Goal: Transaction & Acquisition: Download file/media

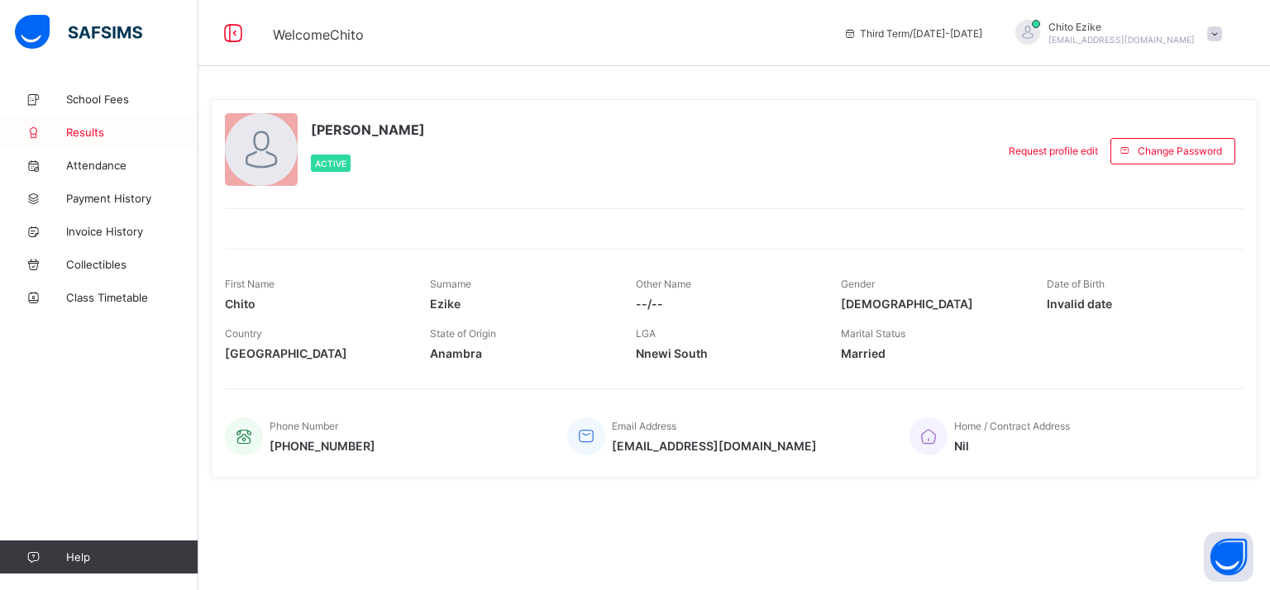
click at [86, 127] on span "Results" at bounding box center [132, 132] width 132 height 13
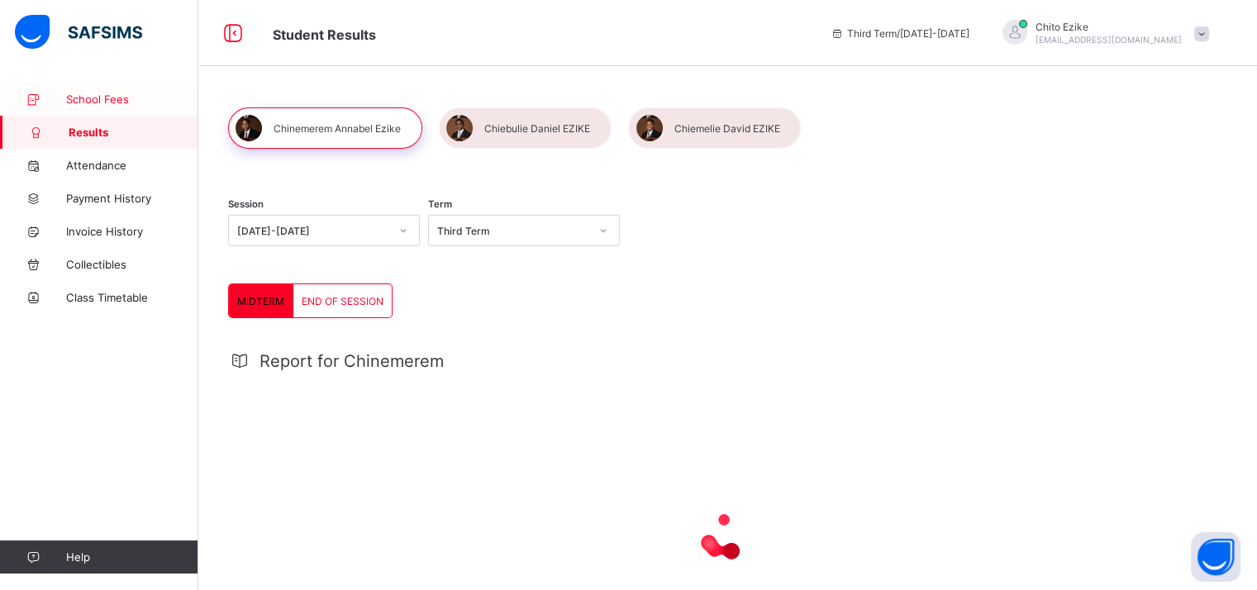
click at [88, 96] on span "School Fees" at bounding box center [132, 99] width 132 height 13
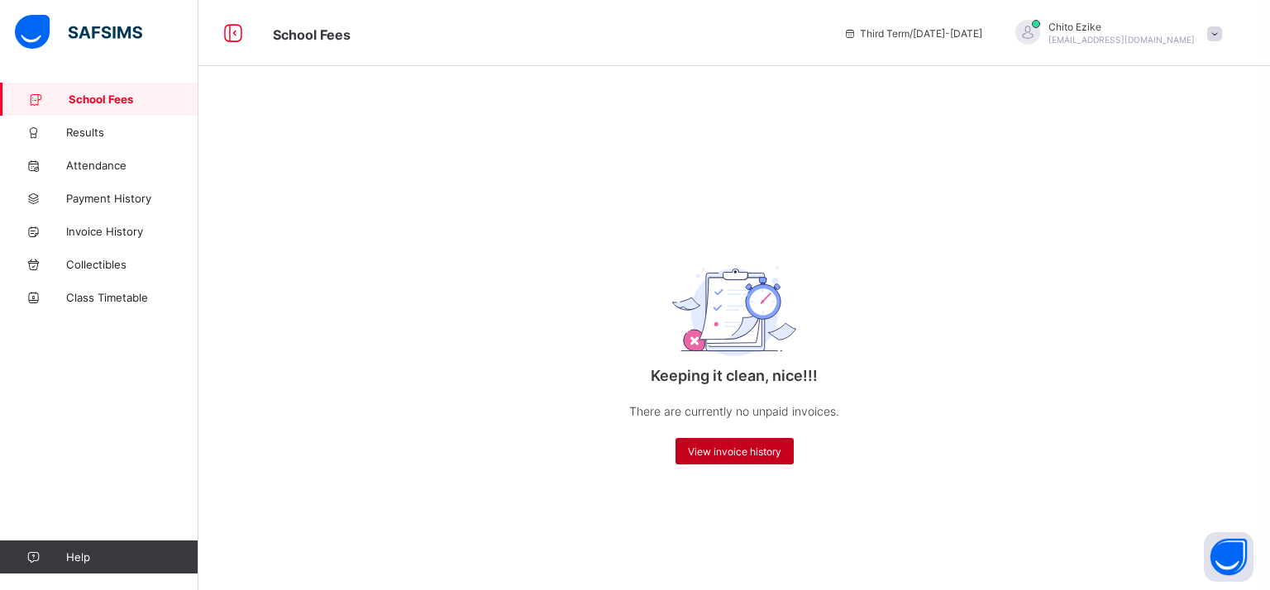
click at [698, 450] on span "View invoice history" at bounding box center [734, 451] width 93 height 12
click at [716, 450] on span "View invoice history" at bounding box center [734, 451] width 93 height 12
click at [96, 131] on span "Results" at bounding box center [132, 132] width 132 height 13
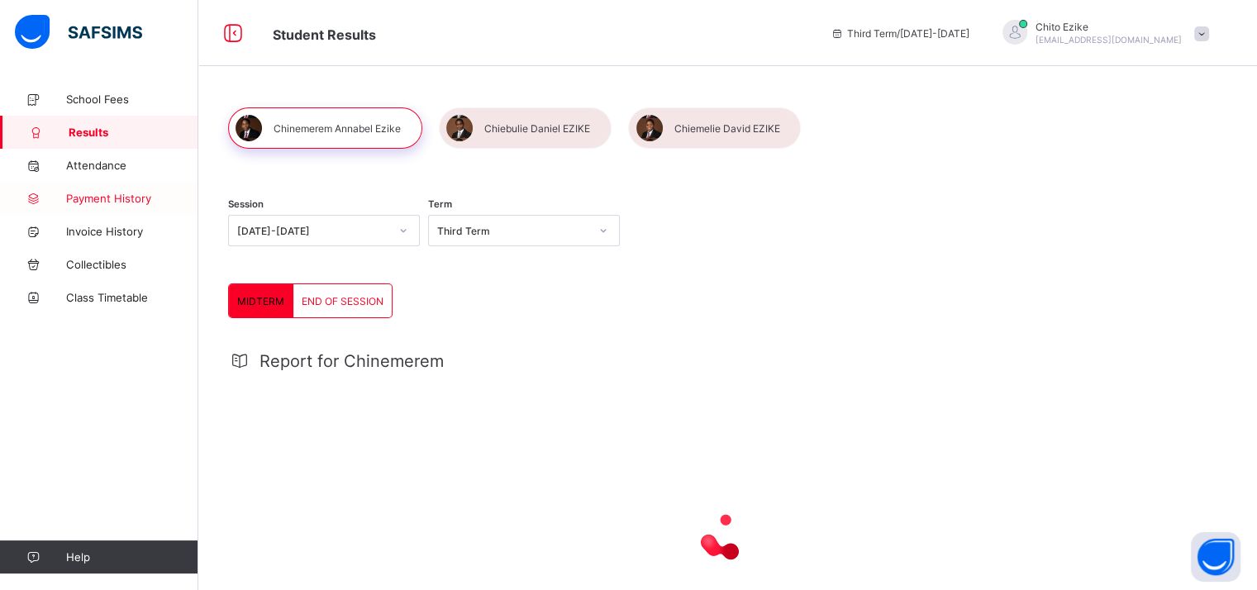
click at [99, 194] on span "Payment History" at bounding box center [132, 198] width 132 height 13
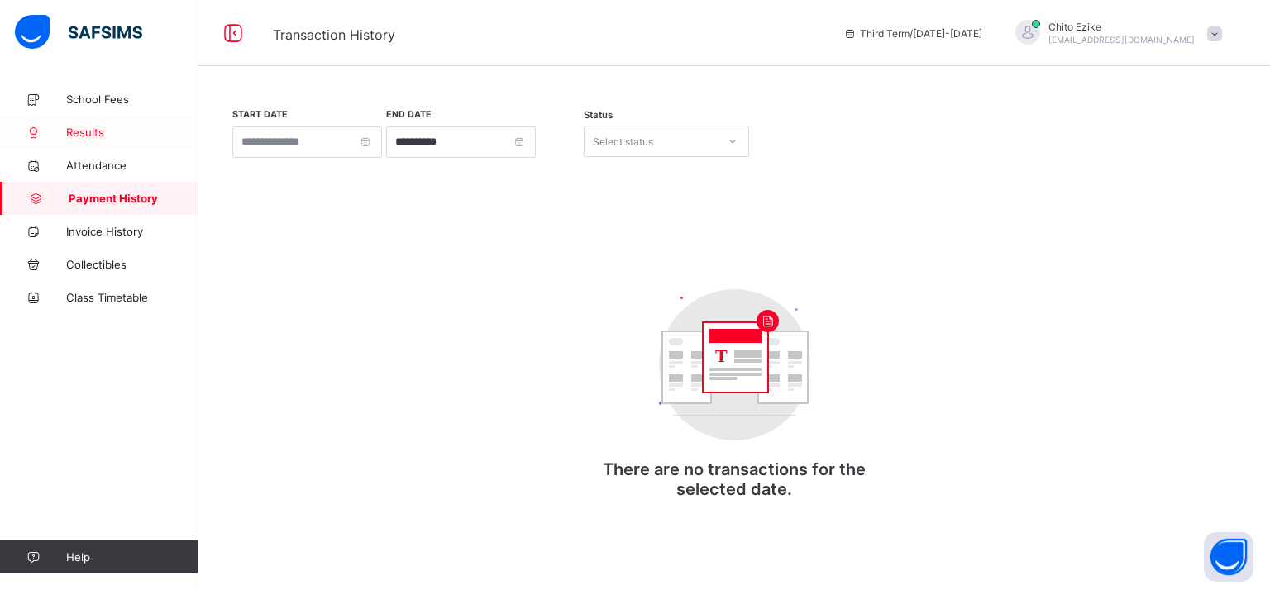
click at [88, 128] on span "Results" at bounding box center [132, 132] width 132 height 13
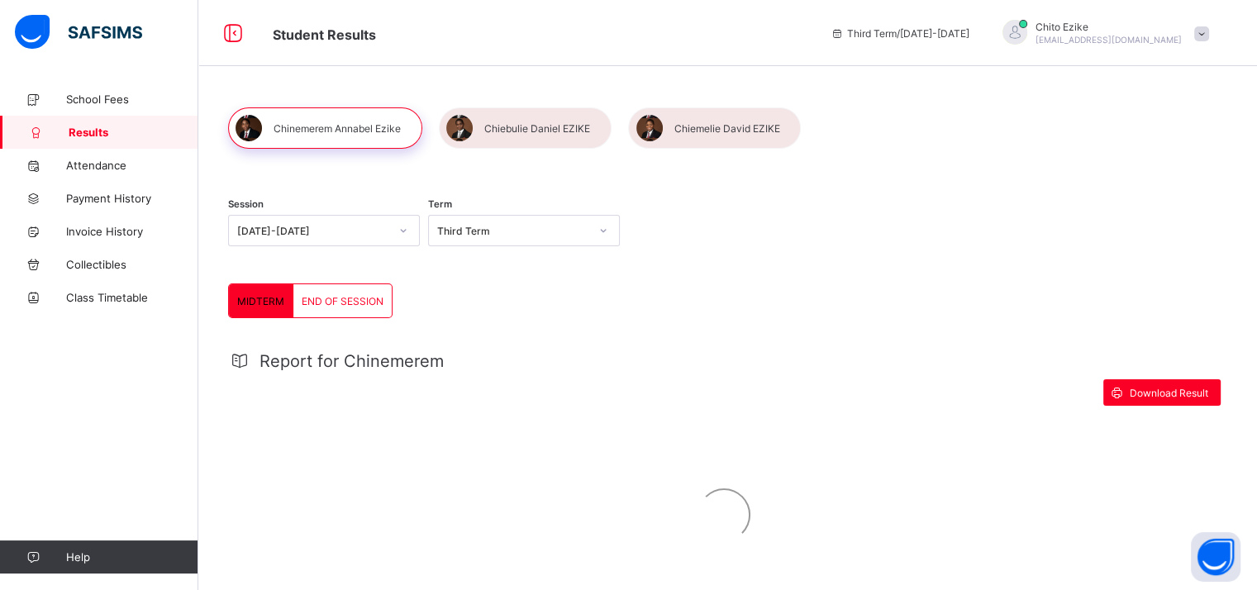
click at [351, 299] on span "END OF SESSION" at bounding box center [343, 301] width 82 height 12
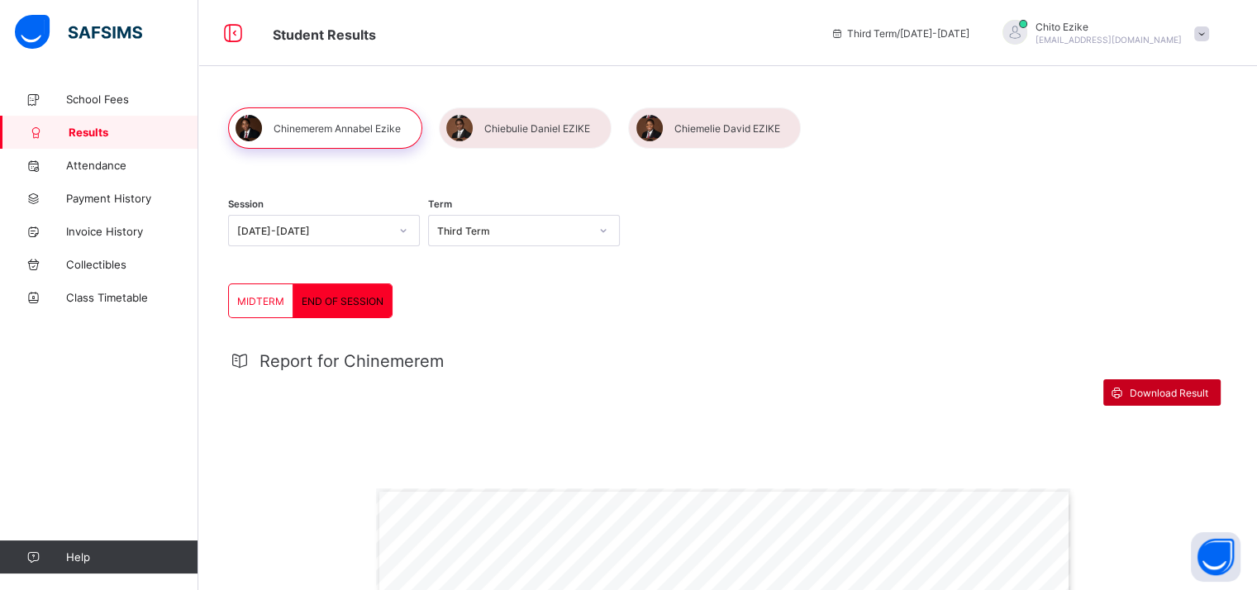
click at [1151, 391] on span "Download Result" at bounding box center [1169, 393] width 79 height 12
click at [532, 118] on div at bounding box center [525, 127] width 173 height 41
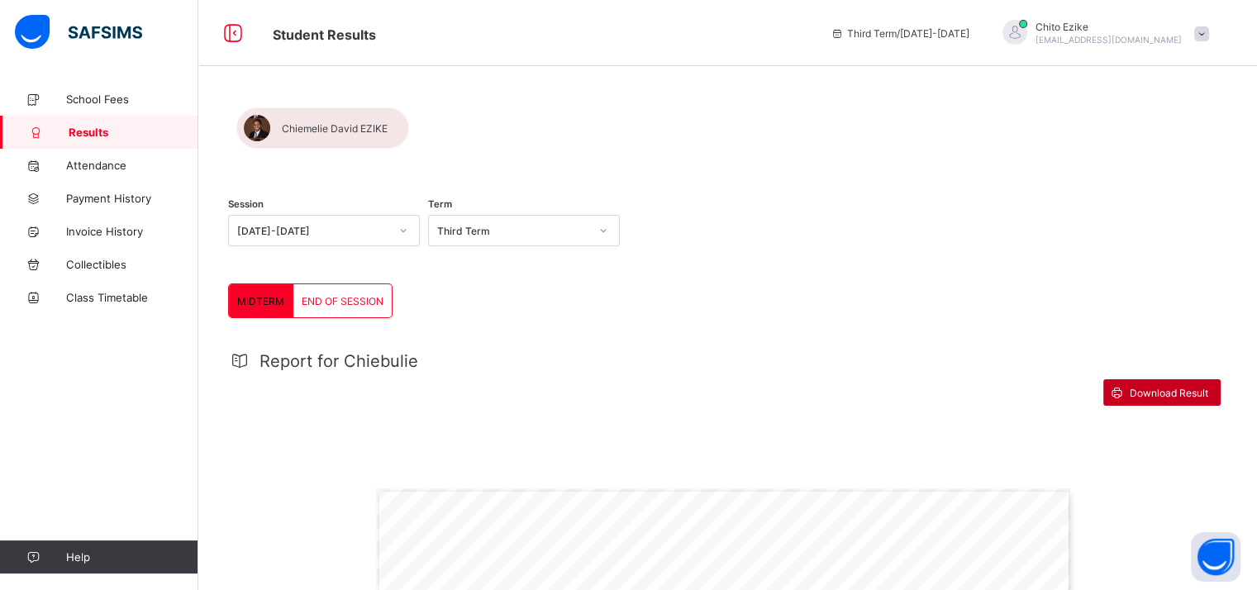
click at [1162, 391] on span "Download Result" at bounding box center [1169, 393] width 79 height 12
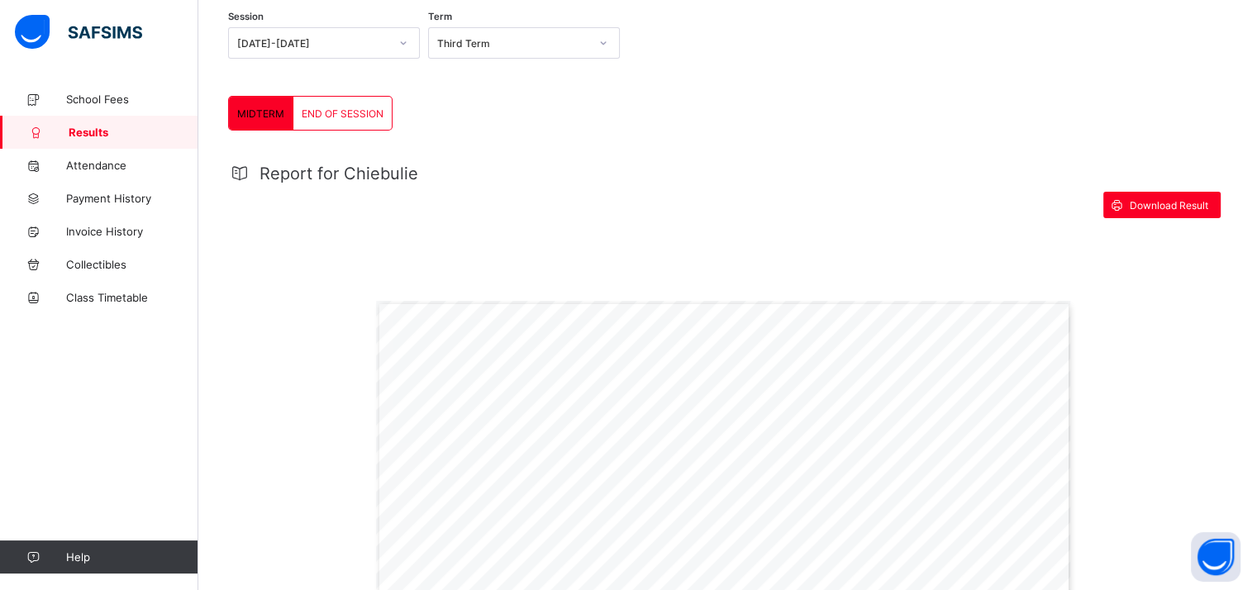
scroll to position [188, 0]
click at [341, 108] on span "END OF SESSION" at bounding box center [343, 113] width 82 height 12
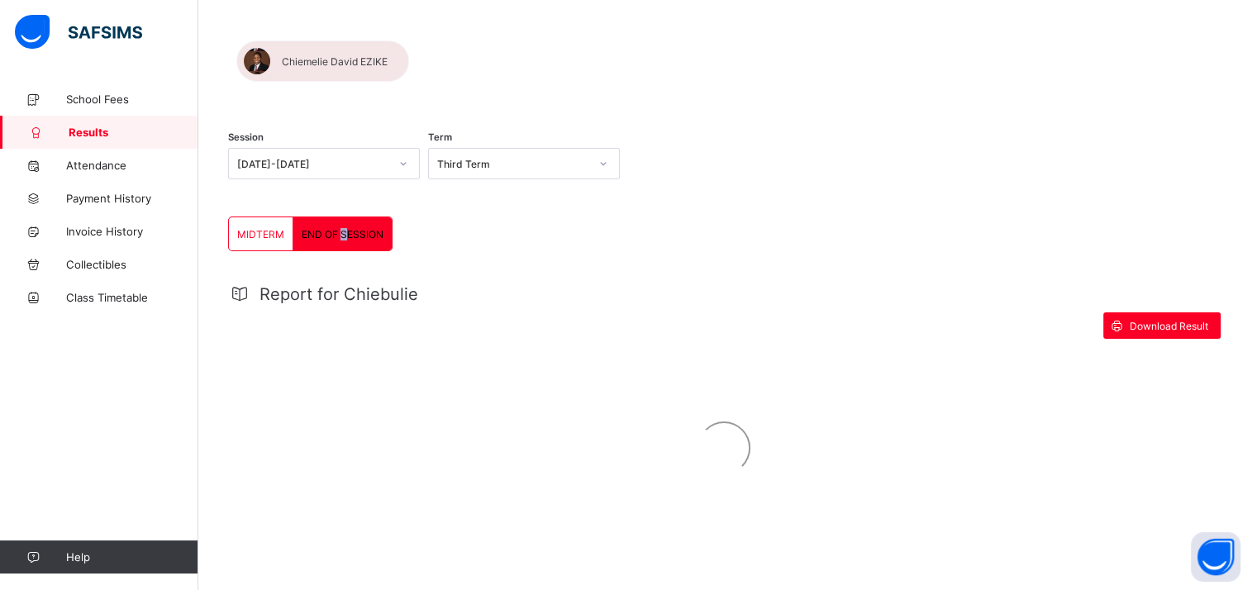
scroll to position [0, 0]
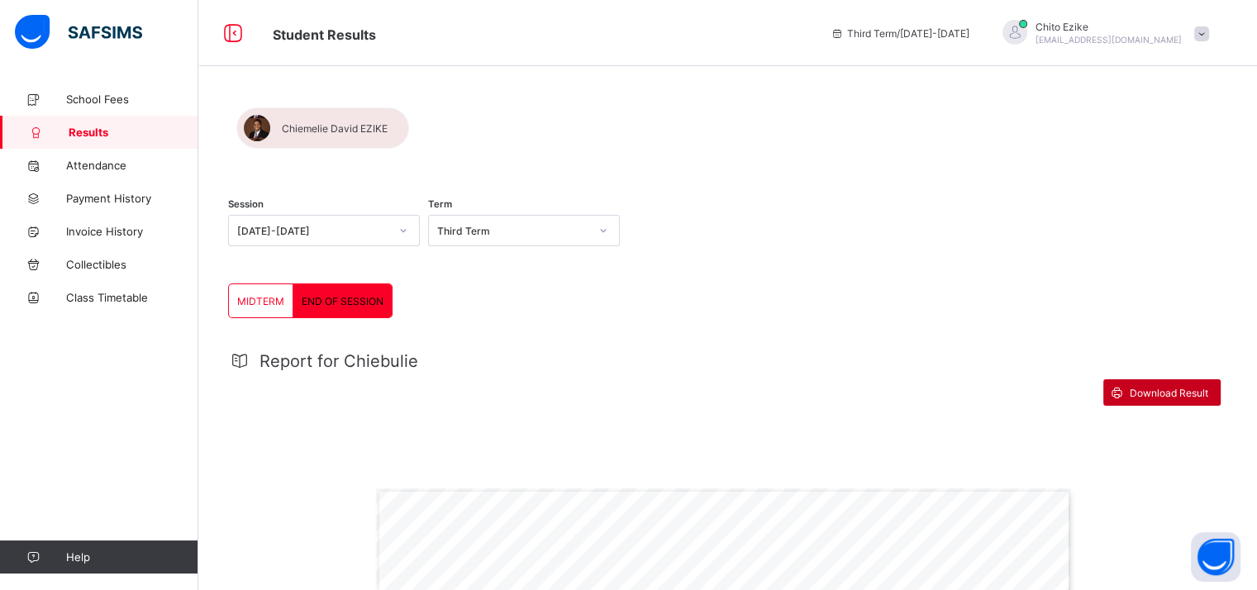
click at [1147, 393] on span "Download Result" at bounding box center [1169, 393] width 79 height 12
click at [409, 122] on div at bounding box center [322, 127] width 173 height 41
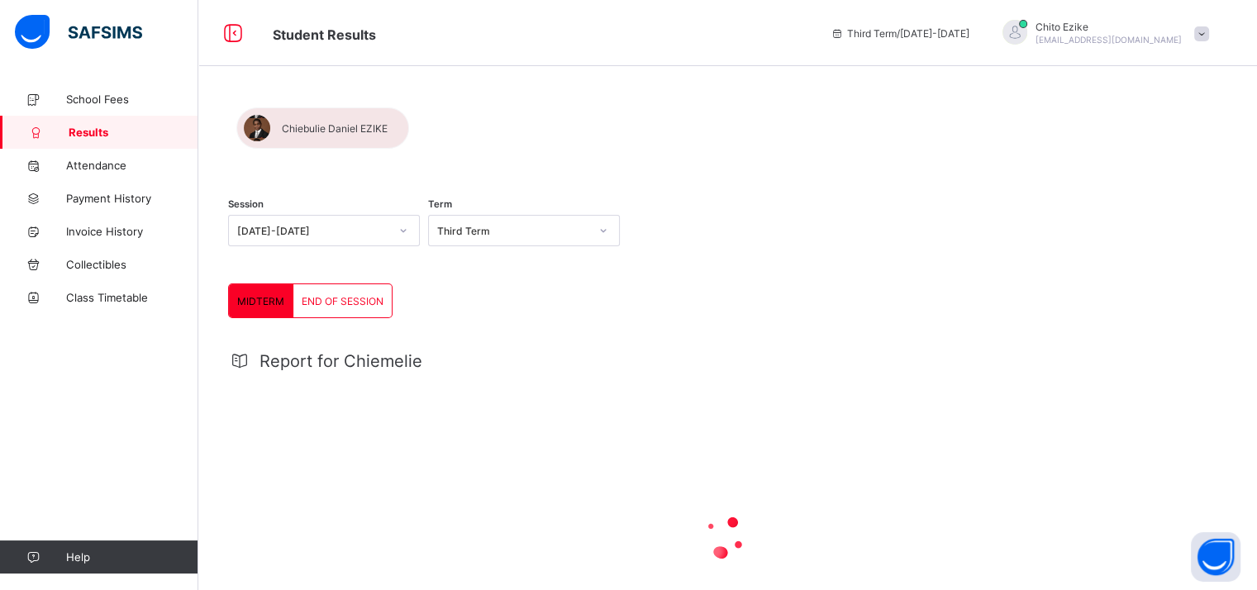
click at [334, 297] on span "END OF SESSION" at bounding box center [343, 301] width 82 height 12
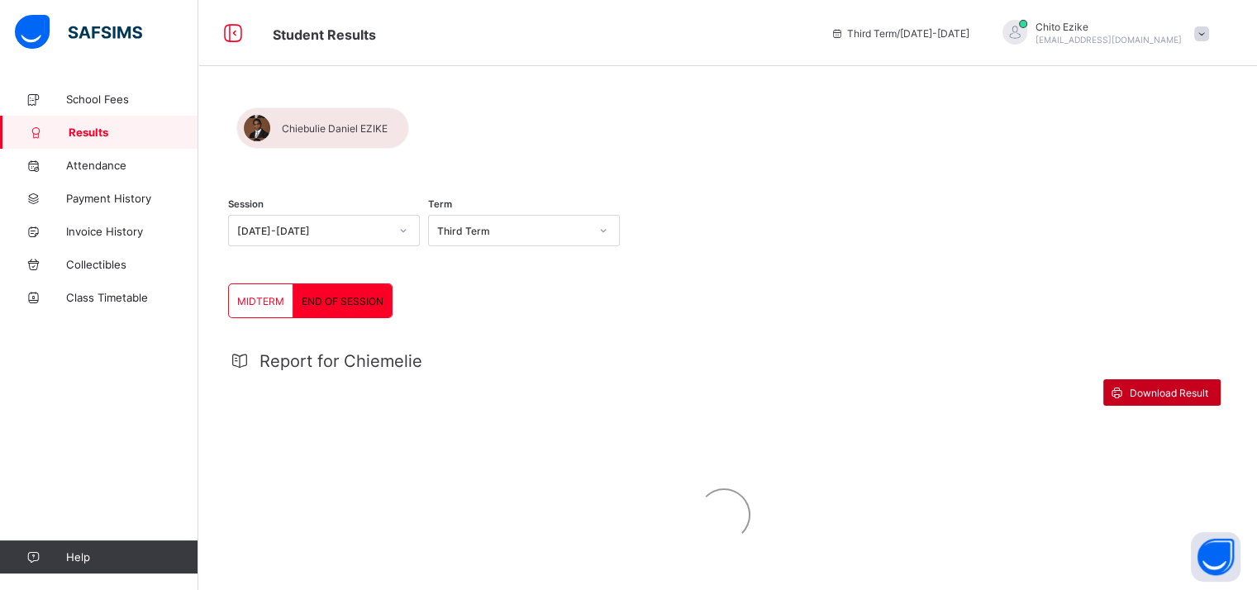
click at [1164, 390] on span "Download Result" at bounding box center [1169, 393] width 79 height 12
